Goal: Task Accomplishment & Management: Manage account settings

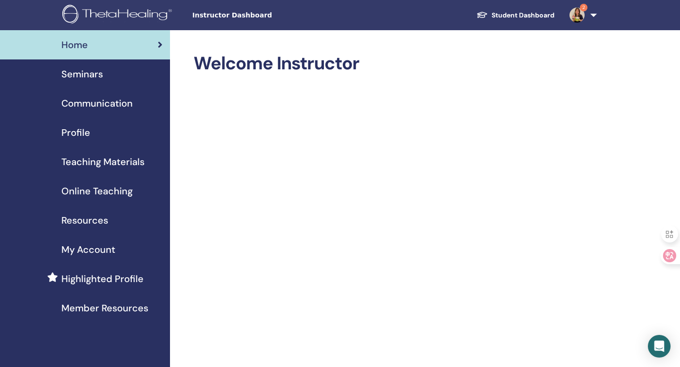
click at [106, 74] on div "Seminars" at bounding box center [85, 74] width 155 height 14
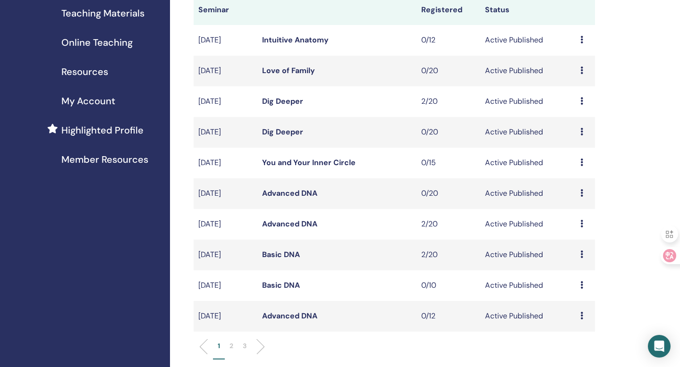
scroll to position [176, 0]
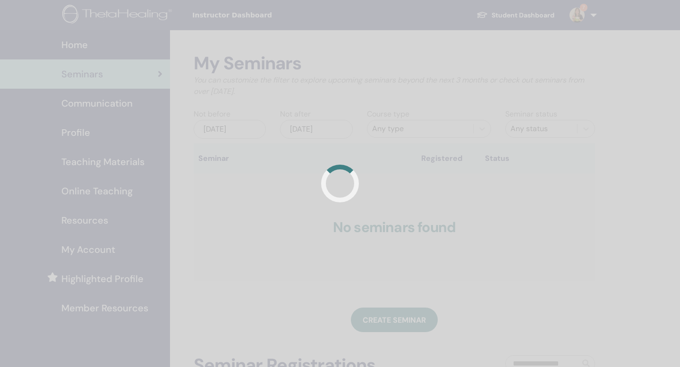
scroll to position [176, 0]
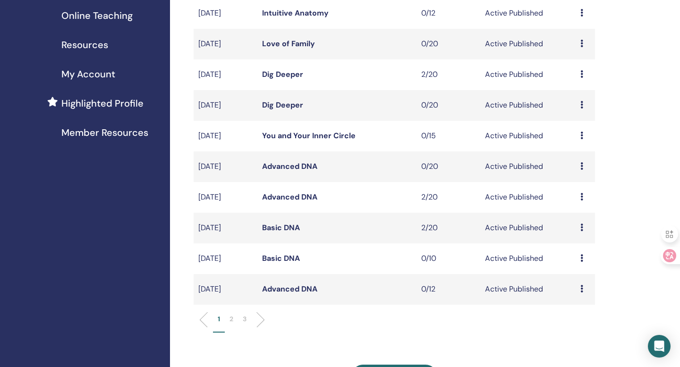
click at [263, 318] on li at bounding box center [257, 320] width 16 height 16
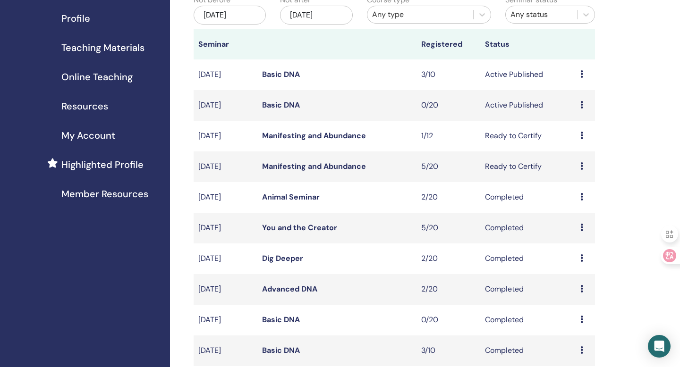
scroll to position [109, 0]
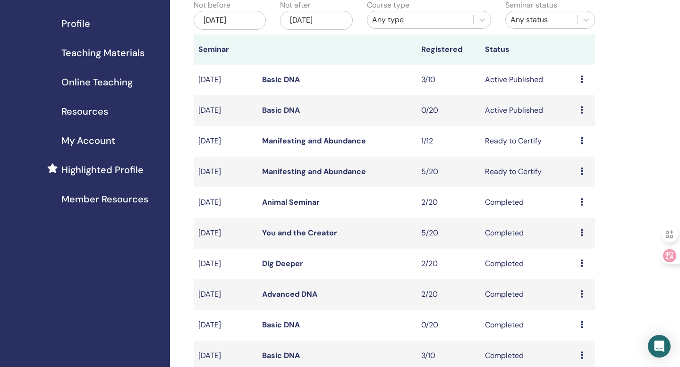
click at [581, 80] on icon at bounding box center [581, 80] width 3 height 8
click at [576, 119] on link "Attendees" at bounding box center [577, 116] width 36 height 10
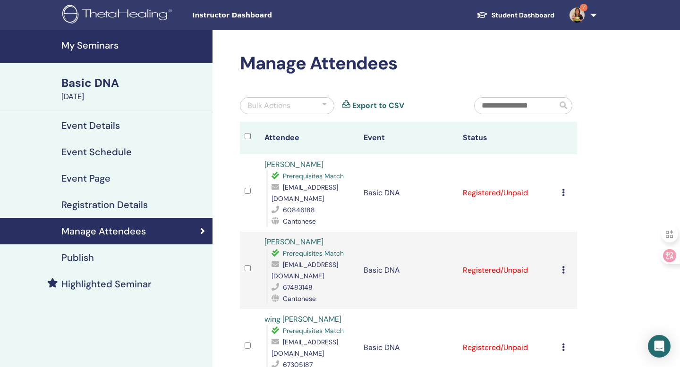
click at [563, 189] on icon at bounding box center [563, 193] width 3 height 8
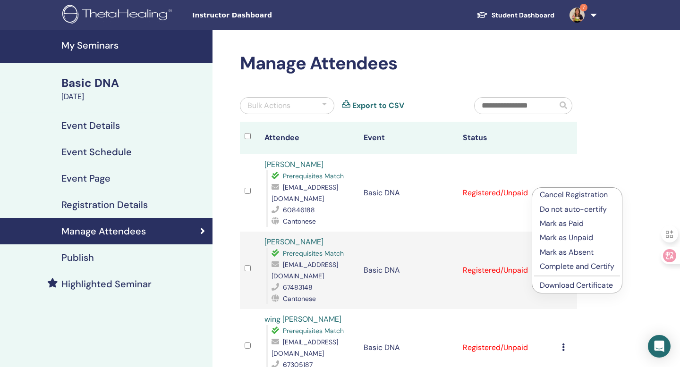
click at [570, 286] on link "Download Certificate" at bounding box center [576, 285] width 73 height 10
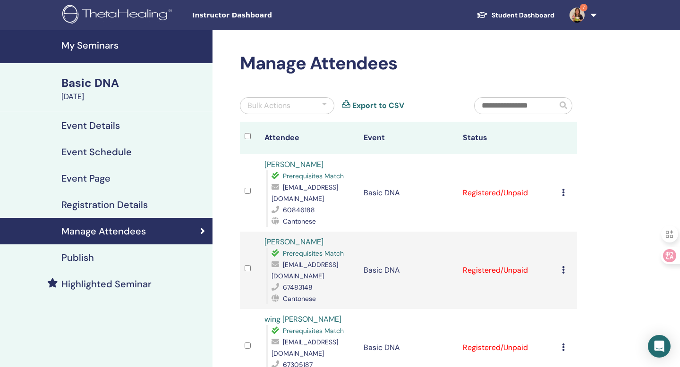
click at [563, 266] on icon at bounding box center [563, 270] width 3 height 8
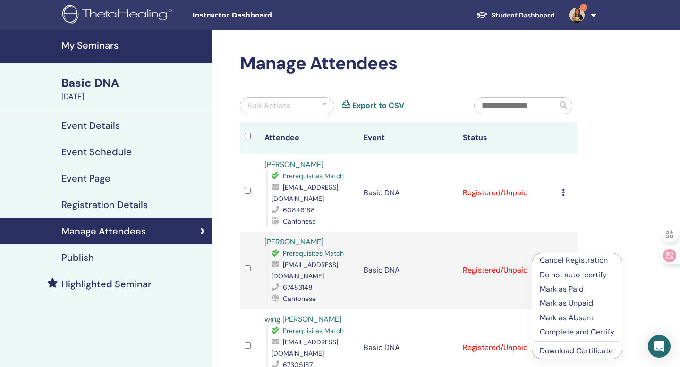
click at [558, 348] on link "Download Certificate" at bounding box center [576, 351] width 73 height 10
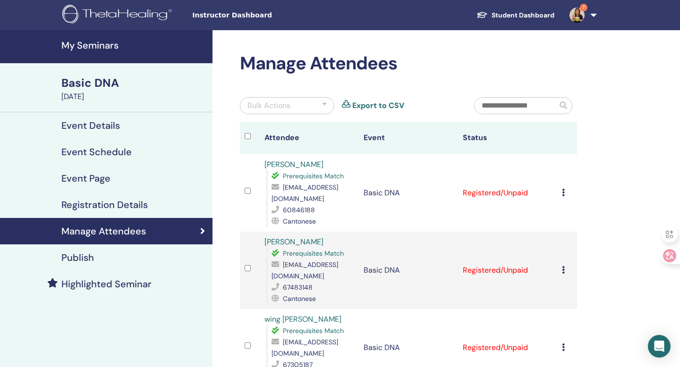
click at [562, 344] on icon at bounding box center [563, 348] width 3 height 8
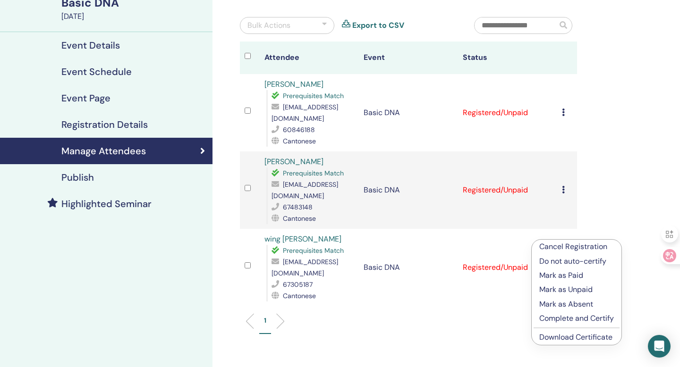
scroll to position [82, 0]
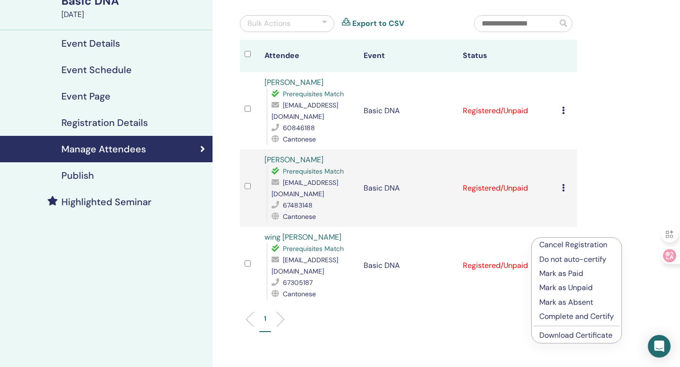
click at [563, 338] on link "Download Certificate" at bounding box center [575, 335] width 73 height 10
